Goal: Find specific page/section: Find specific page/section

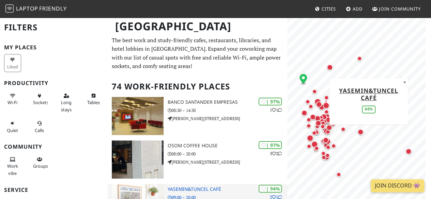
click at [209, 190] on h3 "yasemin&tuncel café" at bounding box center [228, 190] width 120 height 6
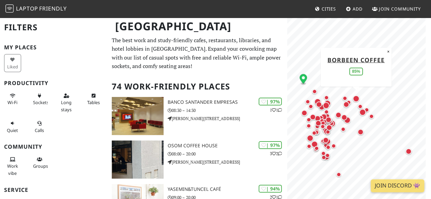
click at [356, 98] on div "Map marker" at bounding box center [356, 98] width 7 height 7
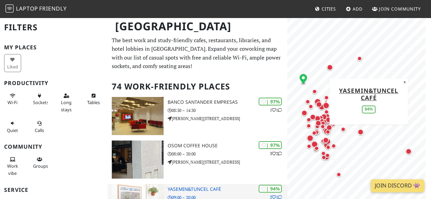
click at [199, 190] on h3 "yasemin&tuncel café" at bounding box center [228, 190] width 120 height 6
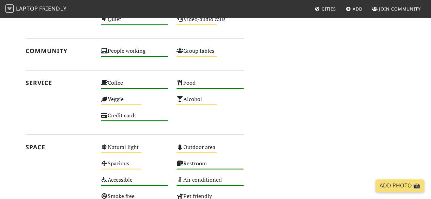
scroll to position [405, 0]
